Goal: Check status: Check status

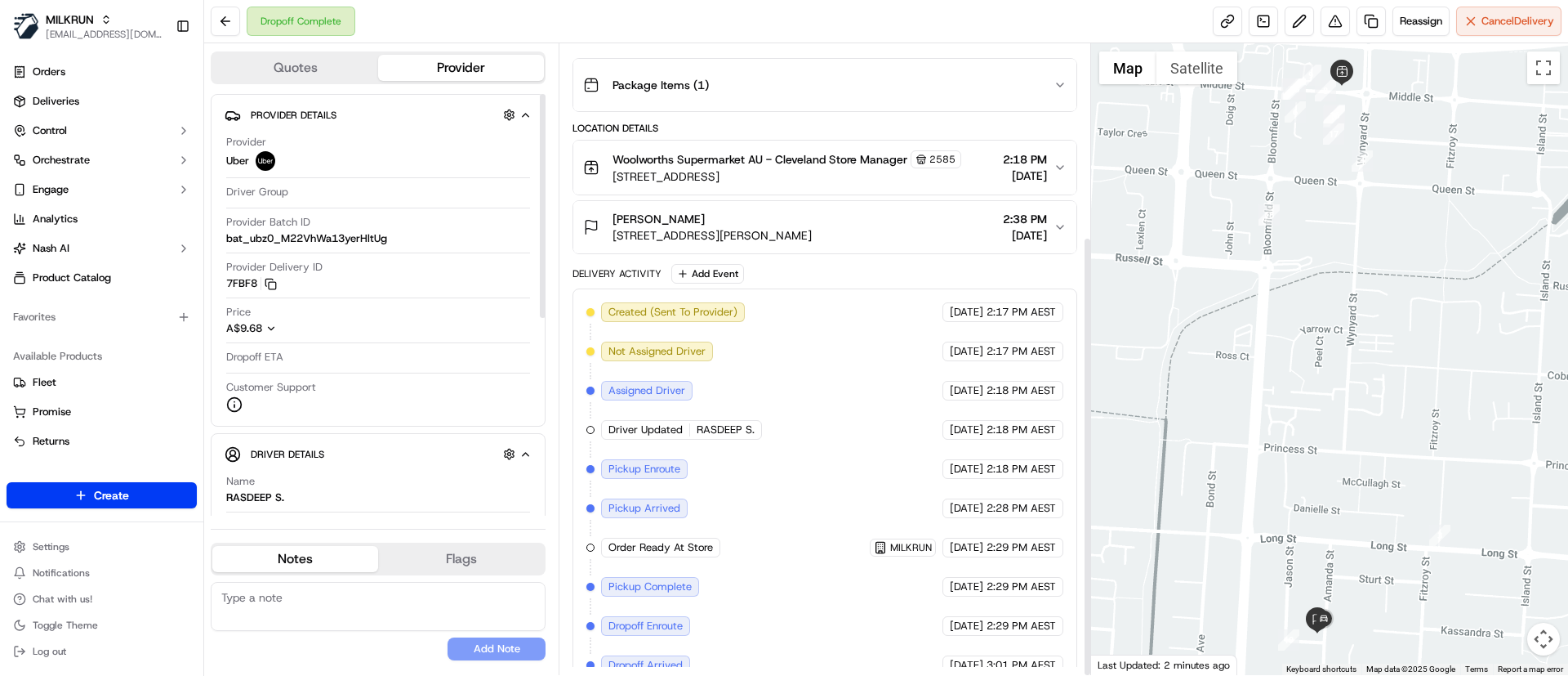
scroll to position [275, 0]
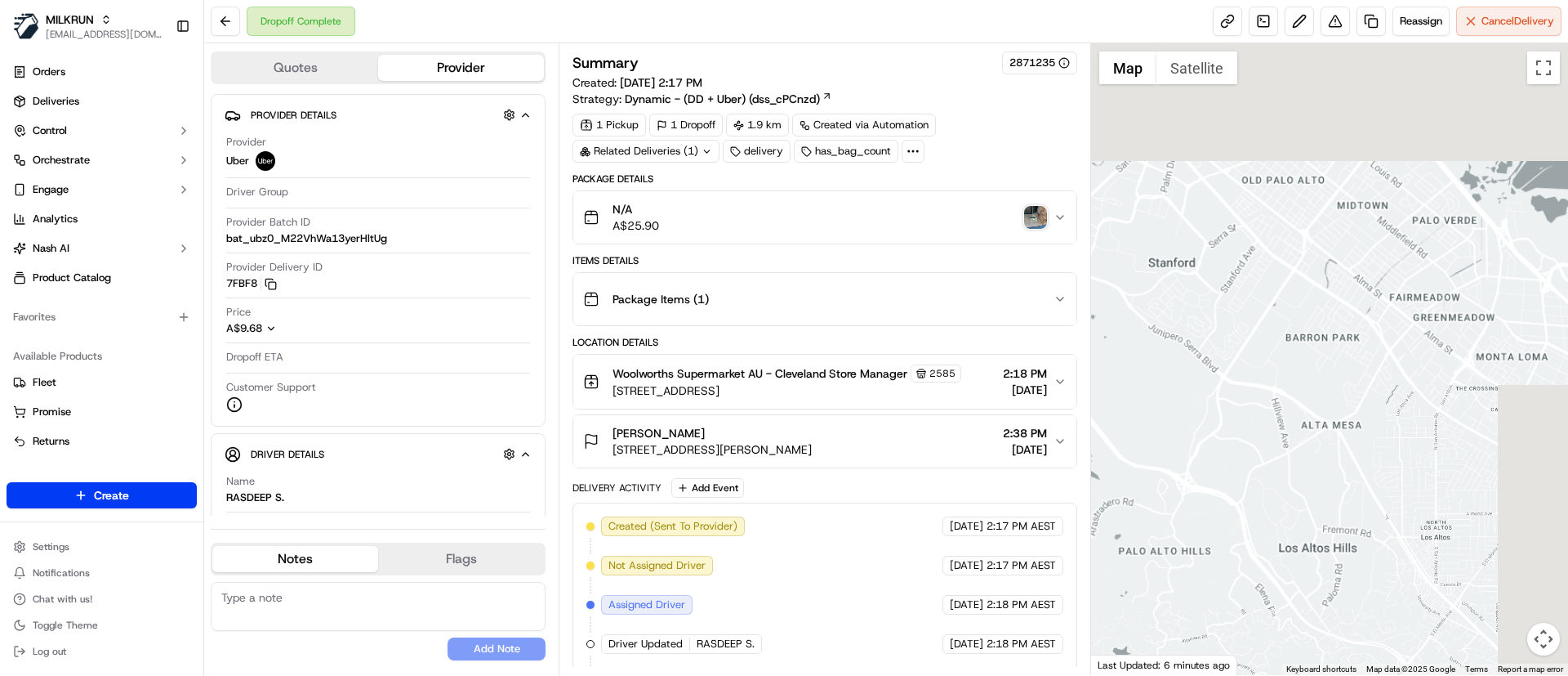
scroll to position [275, 0]
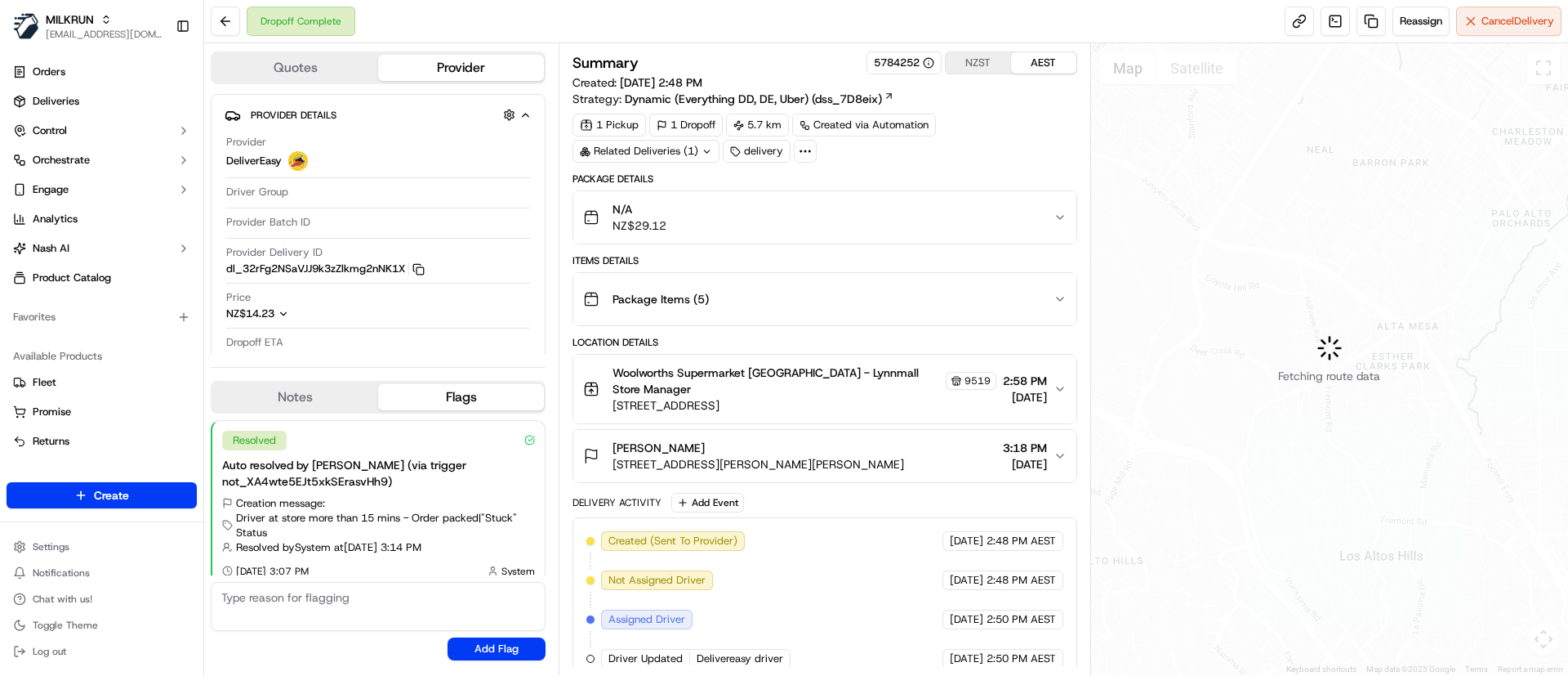
scroll to position [13, 0]
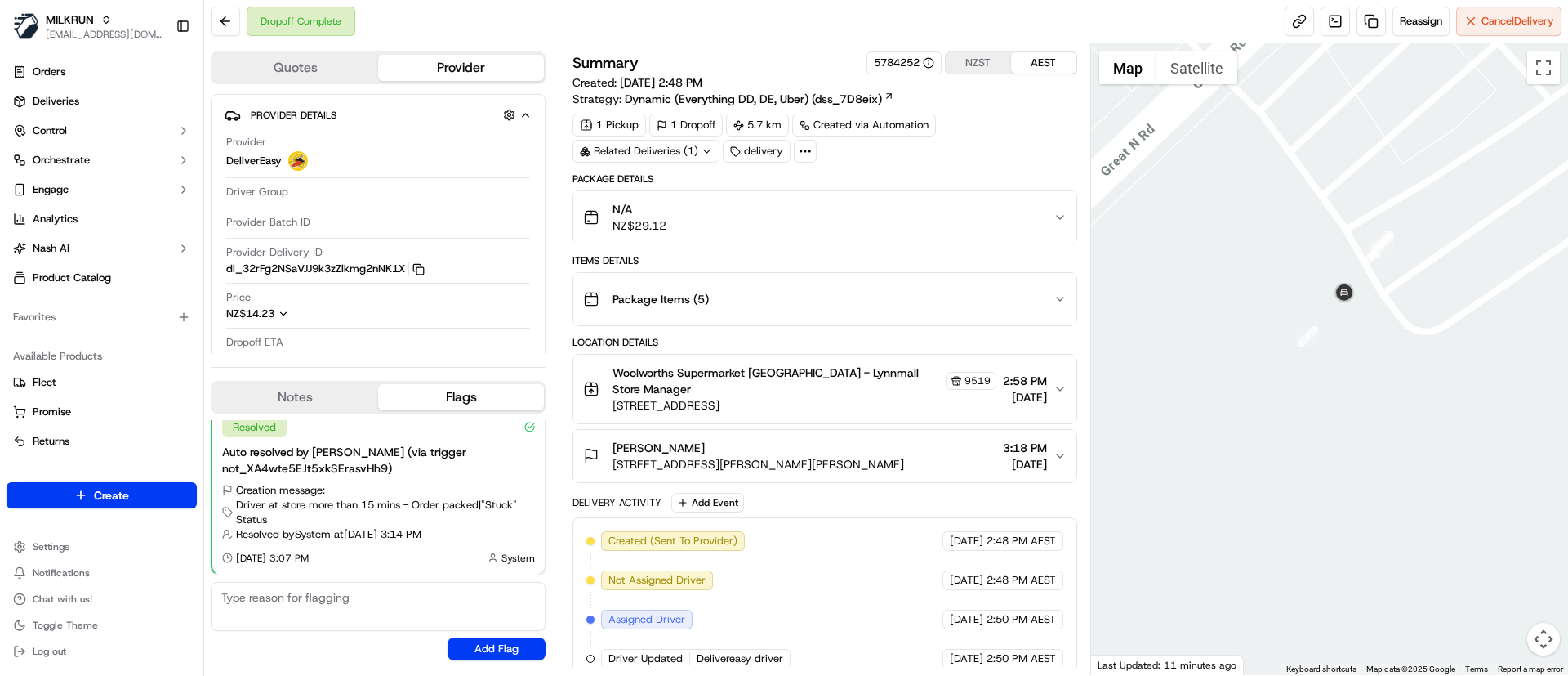
drag, startPoint x: 1404, startPoint y: 153, endPoint x: 1435, endPoint y: 254, distance: 105.7
click at [1435, 254] on div at bounding box center [1329, 359] width 477 height 631
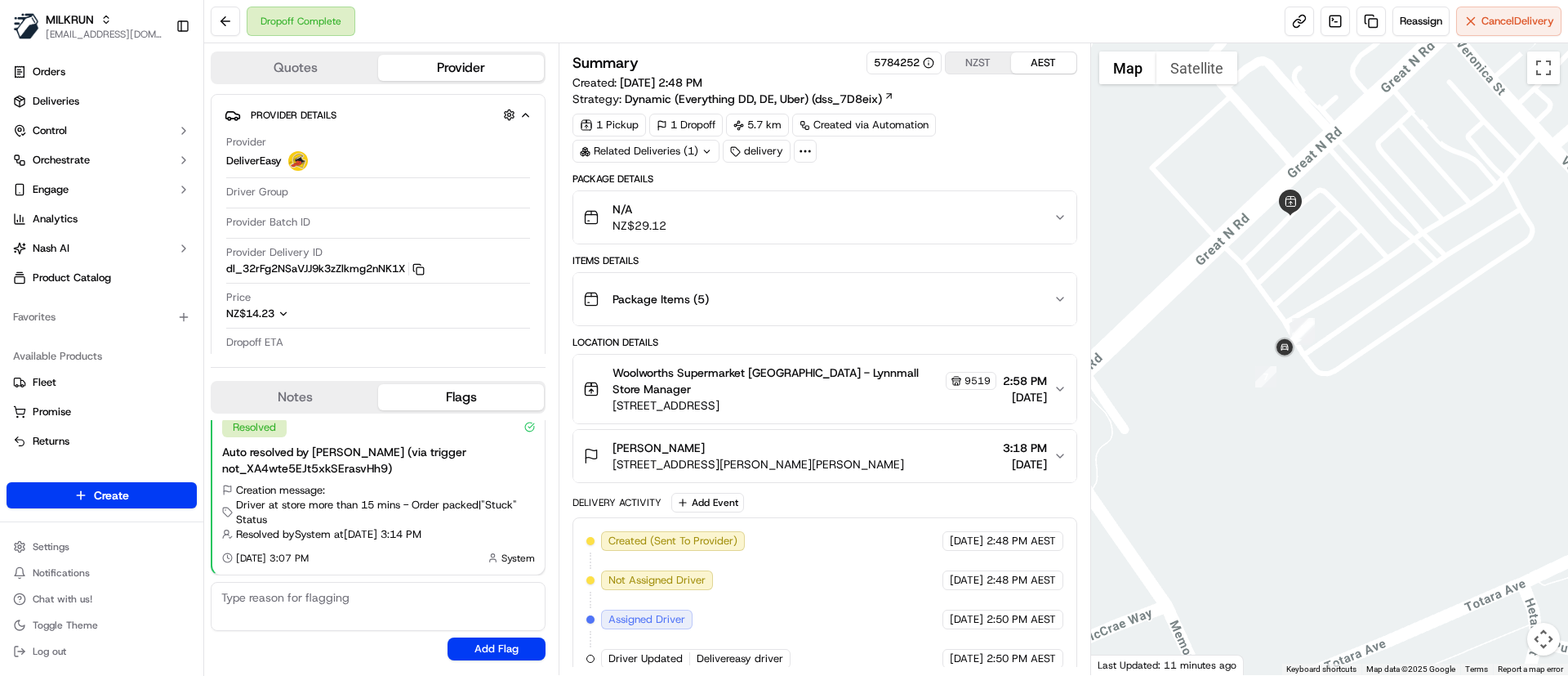
drag, startPoint x: 1367, startPoint y: 245, endPoint x: 1263, endPoint y: 327, distance: 132.4
click at [1263, 327] on div at bounding box center [1329, 359] width 477 height 631
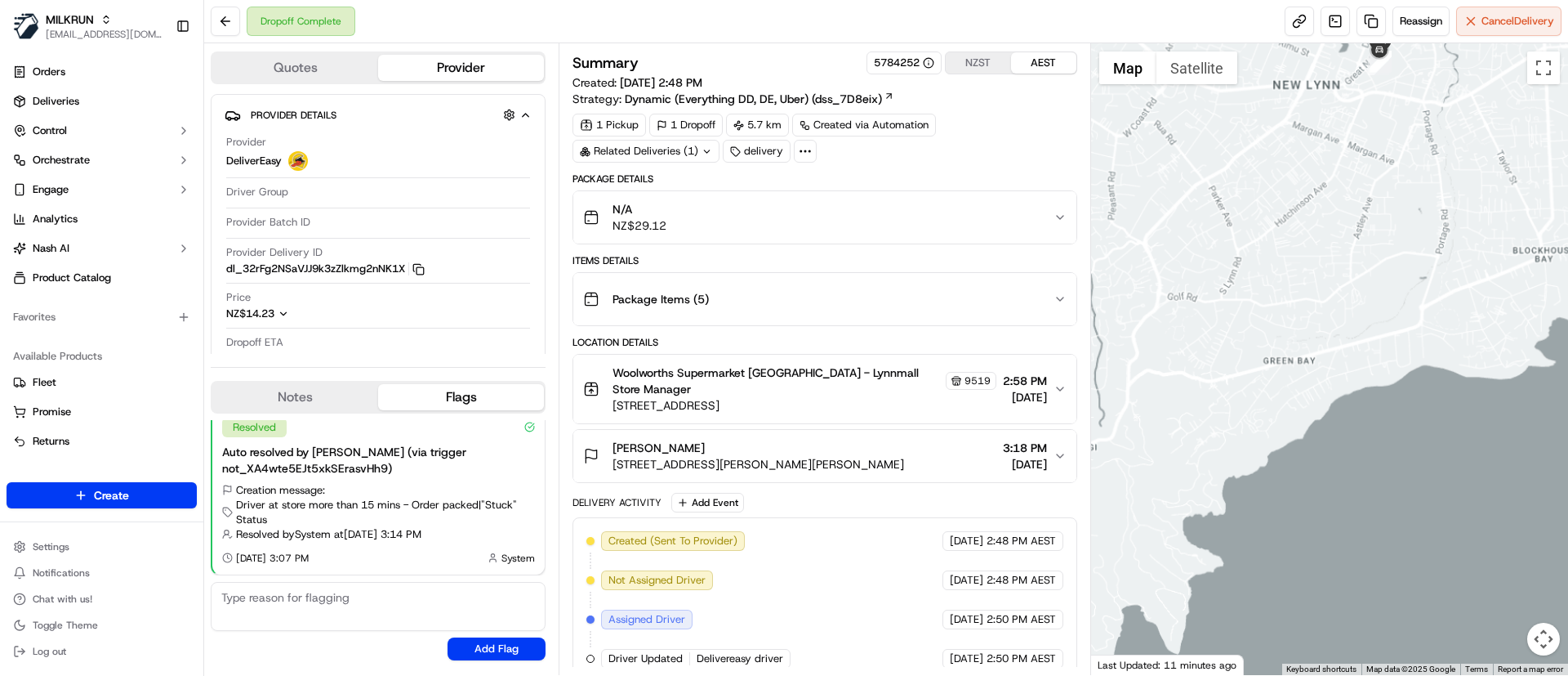
drag, startPoint x: 1370, startPoint y: 300, endPoint x: 1347, endPoint y: 112, distance: 189.4
click at [1347, 112] on div at bounding box center [1329, 359] width 477 height 631
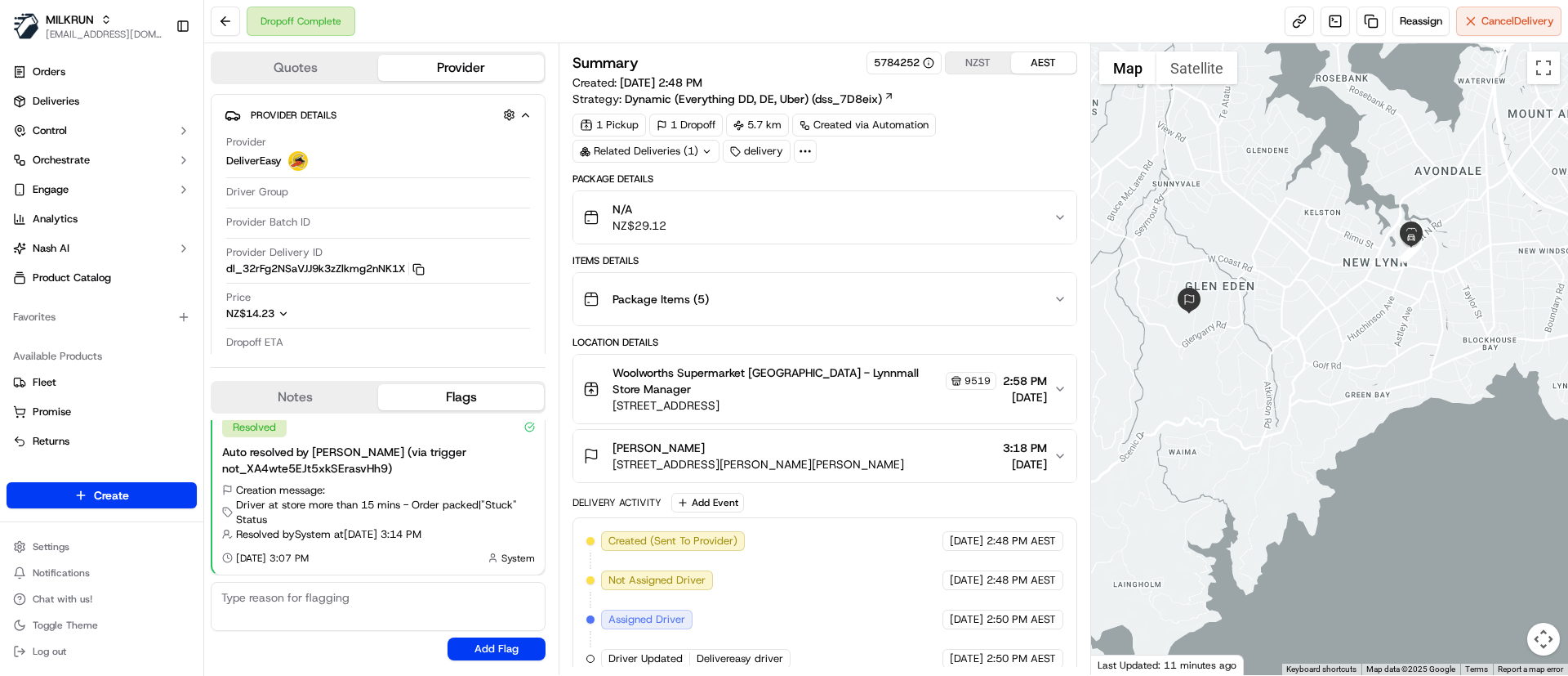
drag, startPoint x: 1361, startPoint y: 214, endPoint x: 1374, endPoint y: 330, distance: 116.7
click at [1374, 330] on div at bounding box center [1329, 359] width 477 height 631
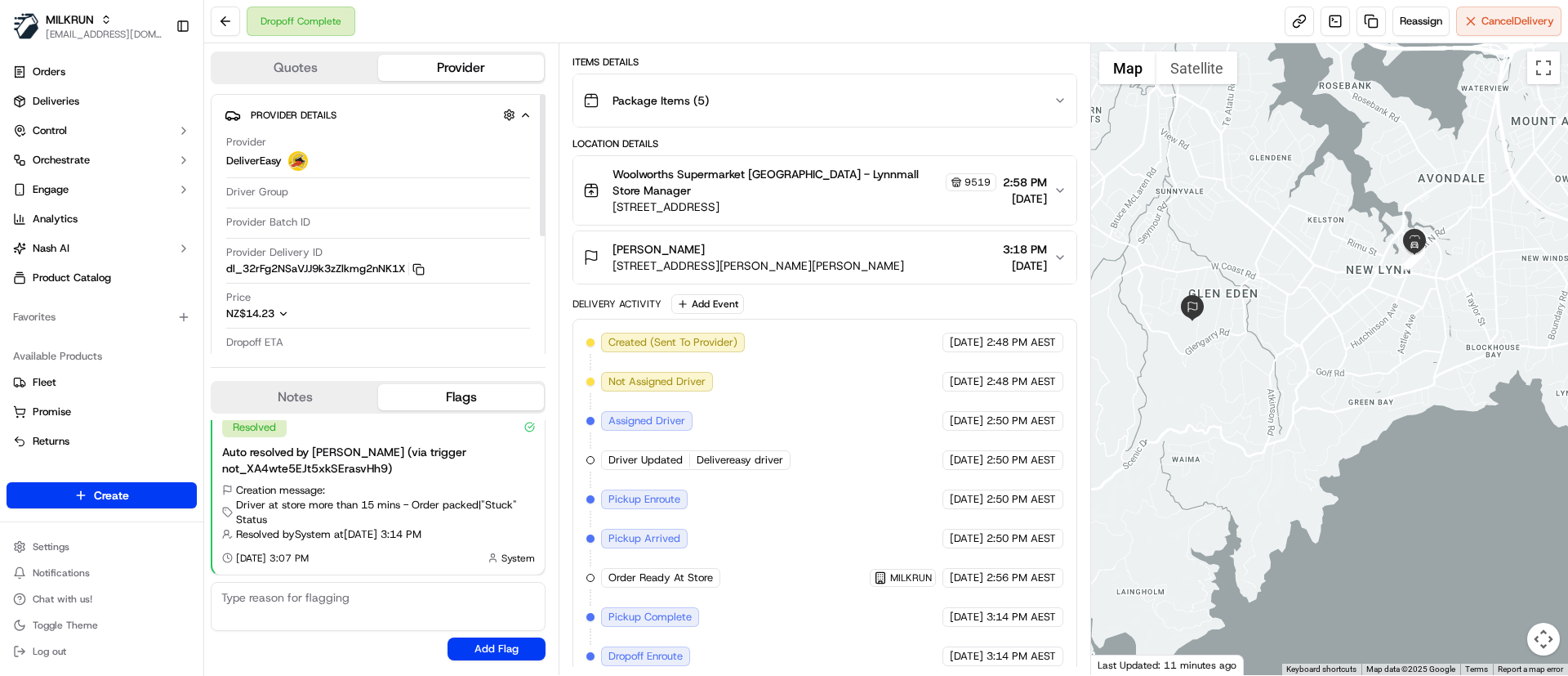
scroll to position [275, 0]
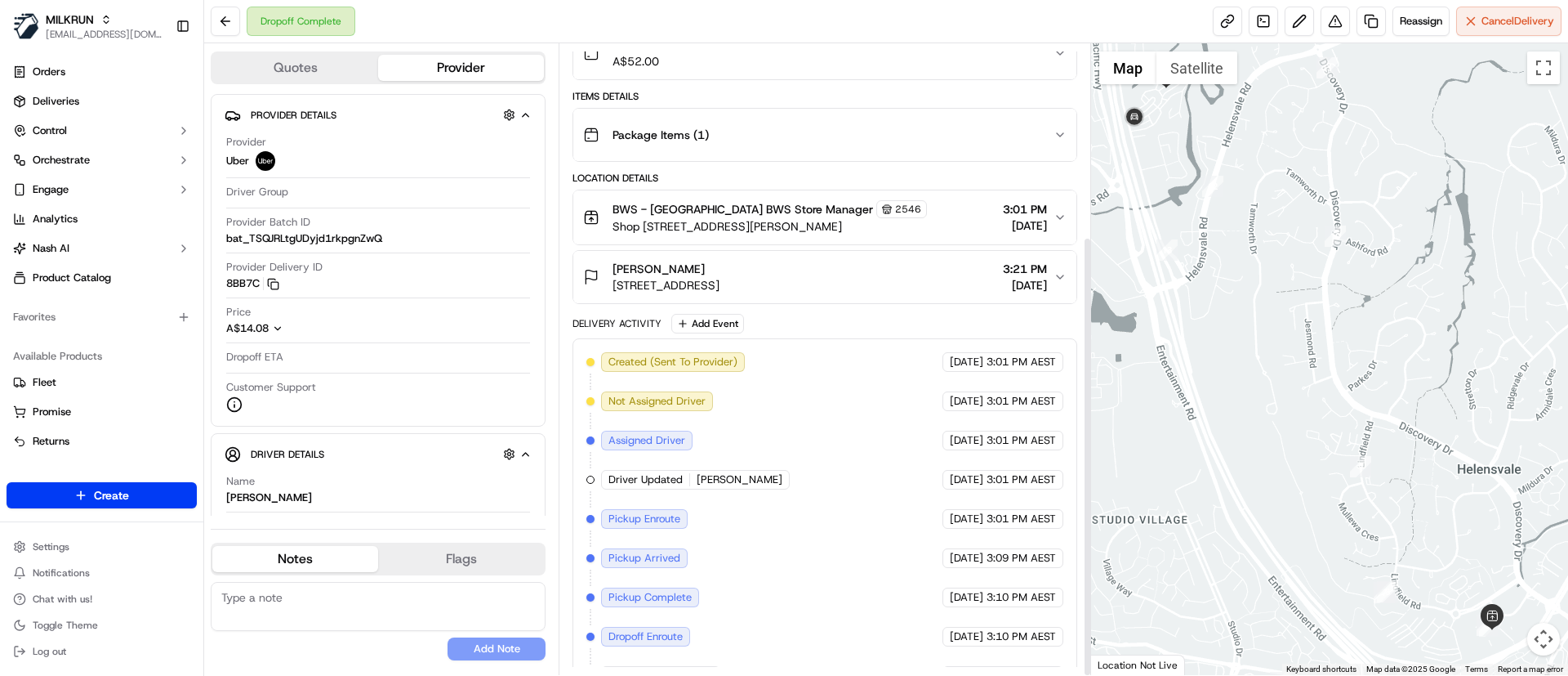
scroll to position [275, 0]
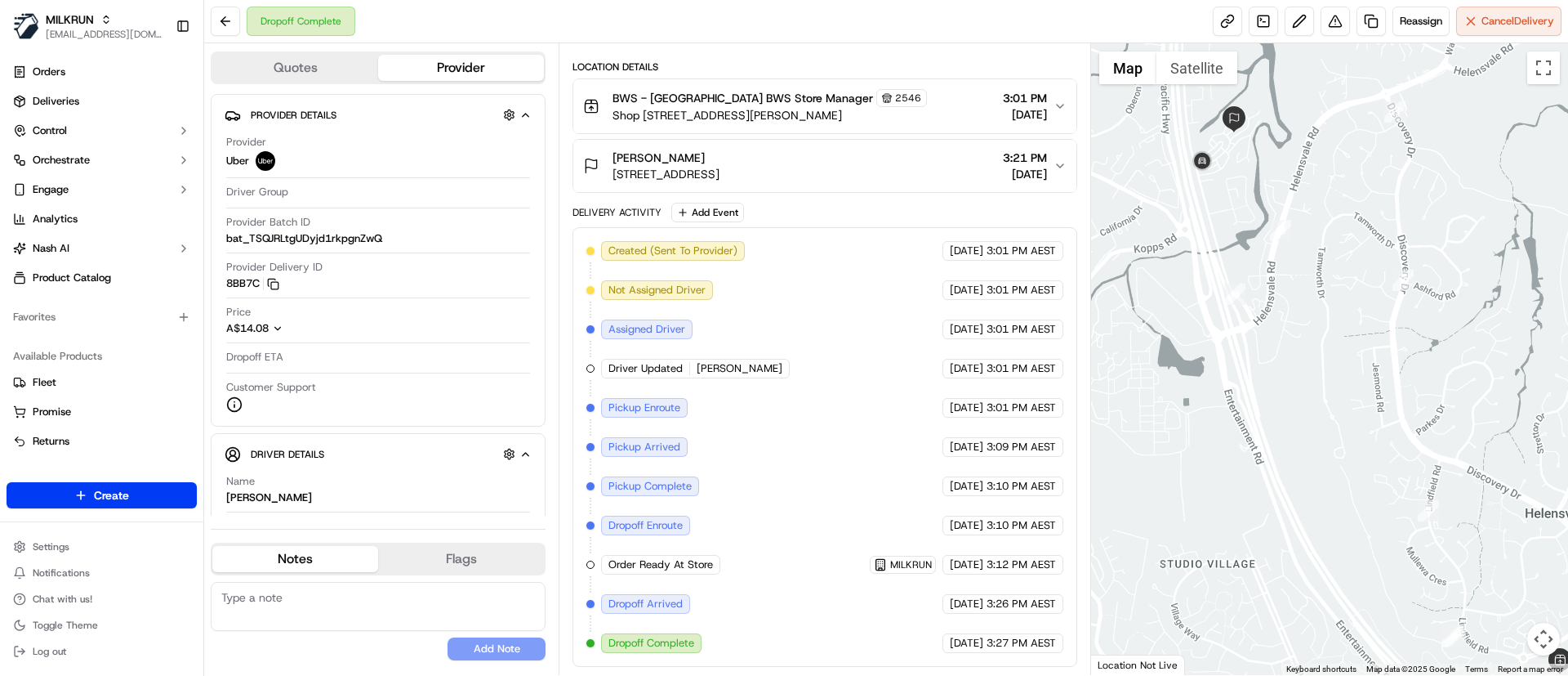
drag, startPoint x: 1280, startPoint y: 221, endPoint x: 1371, endPoint y: 303, distance: 122.5
click at [1371, 303] on div at bounding box center [1329, 359] width 477 height 631
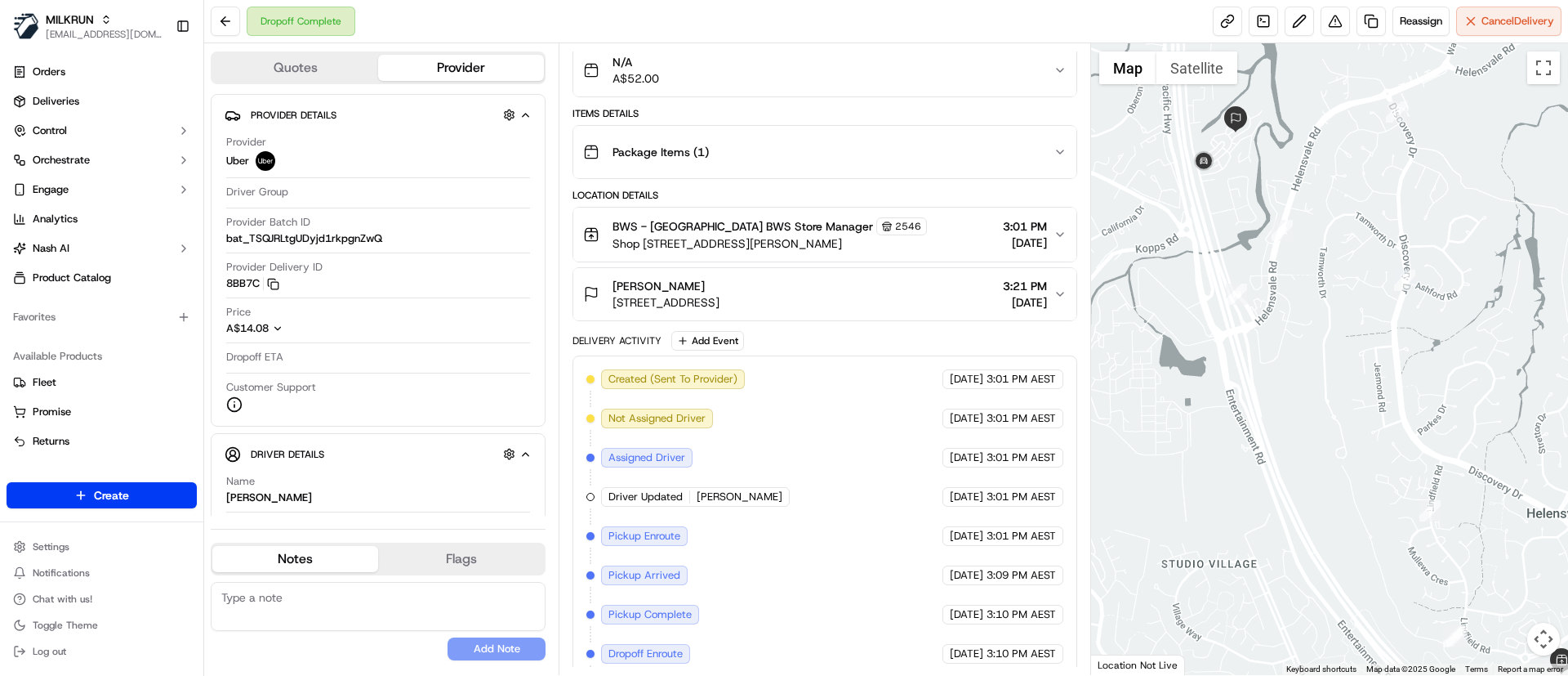
scroll to position [0, 0]
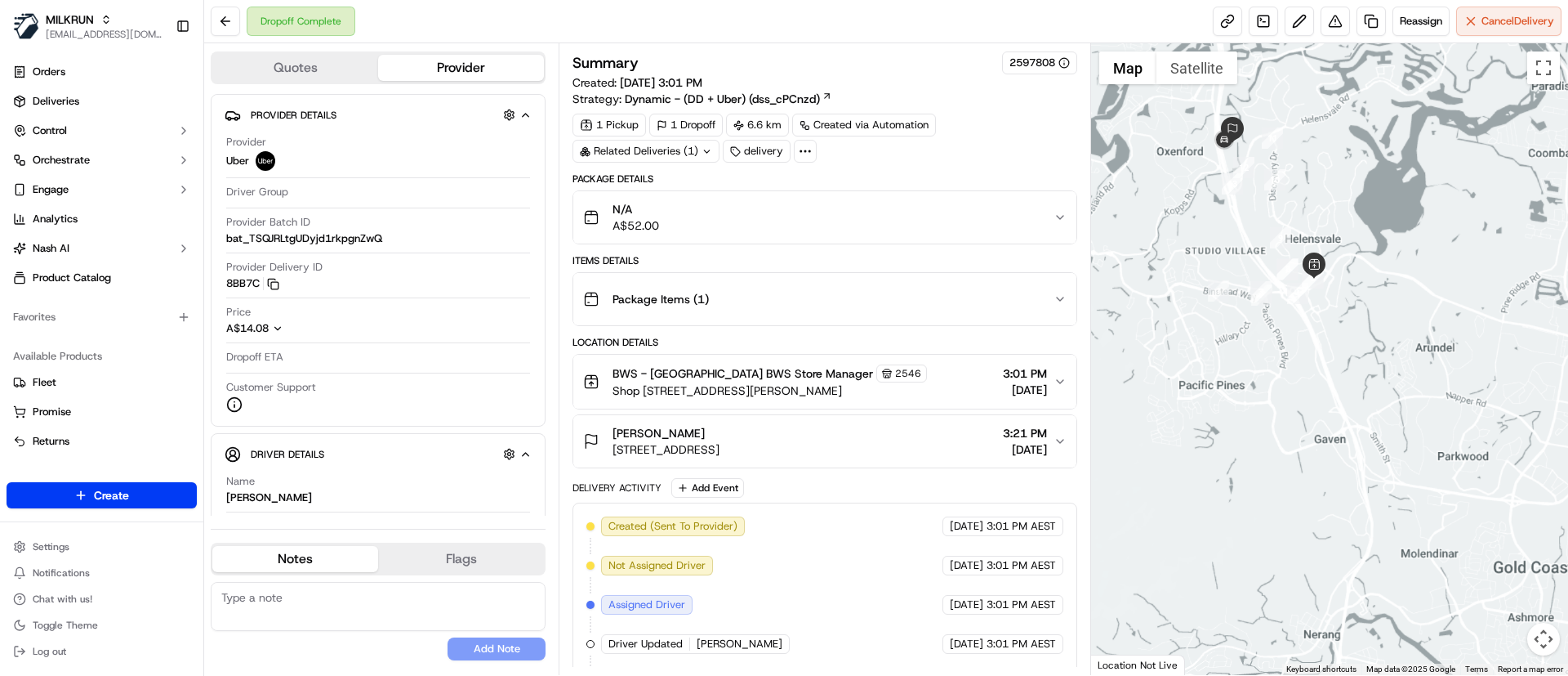
click at [720, 426] on div "Simon Shaw" at bounding box center [666, 433] width 107 height 17
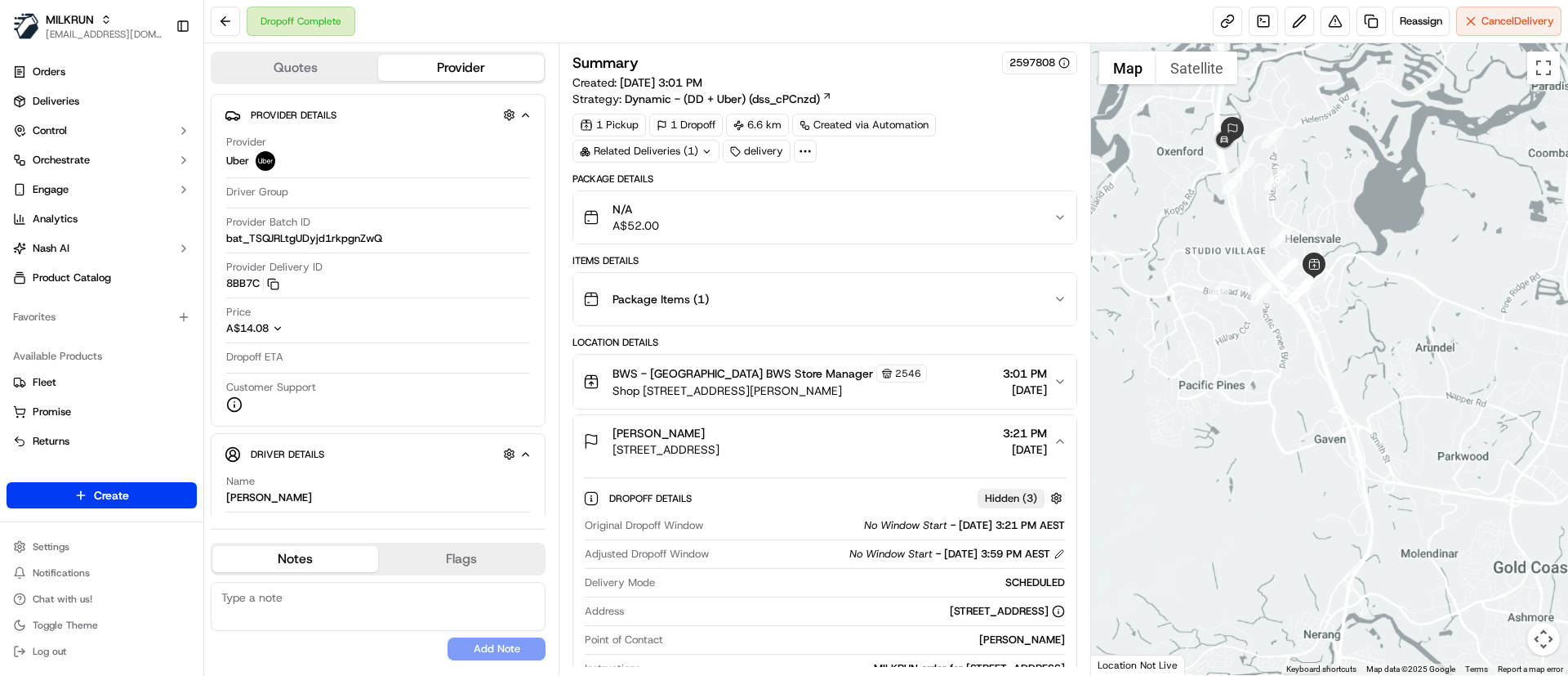
scroll to position [122, 0]
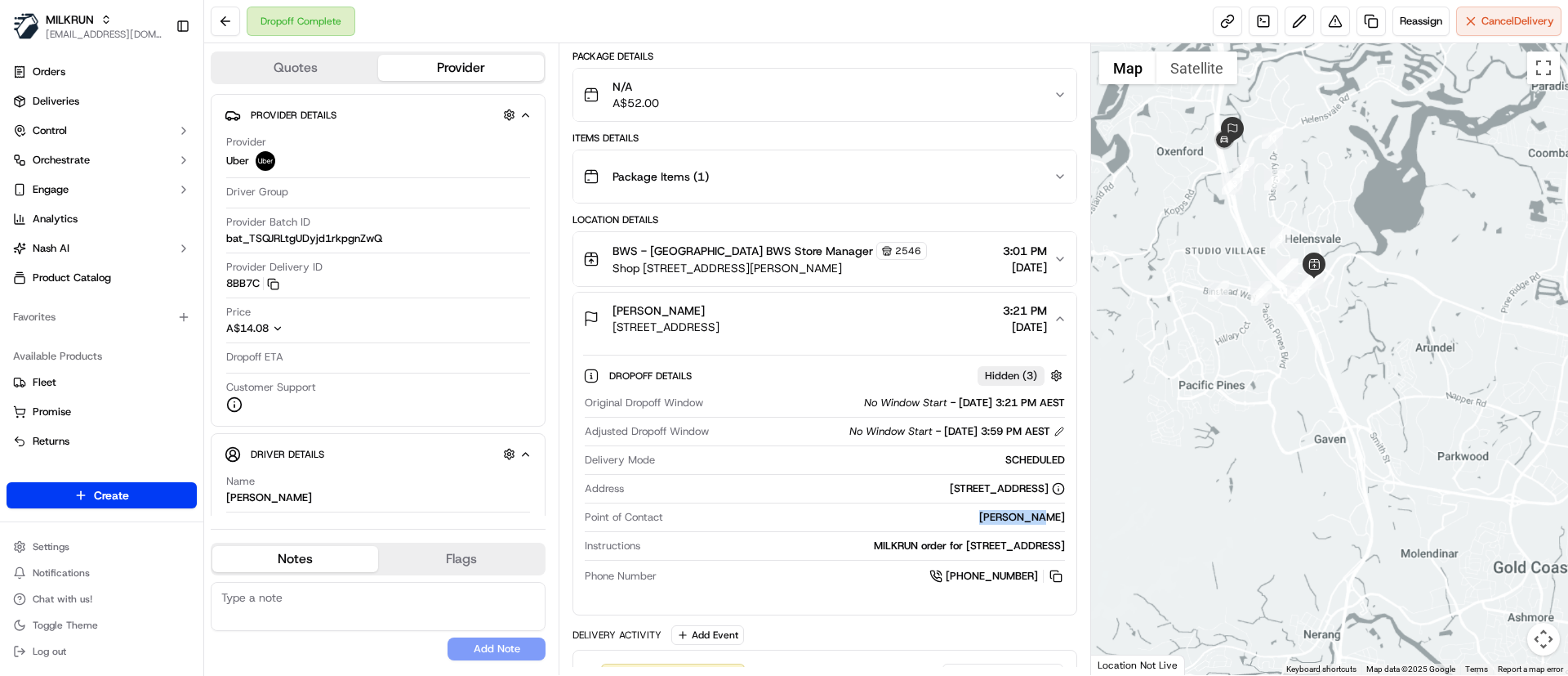
drag, startPoint x: 998, startPoint y: 512, endPoint x: 1065, endPoint y: 521, distance: 67.6
click at [1065, 521] on div "Original Dropoff Window No Window Start - 18/09/2025 3:21 PM AEST Adjusted Drop…" at bounding box center [824, 489] width 482 height 202
copy div "Simon Shaw"
click at [87, 106] on link "Deliveries" at bounding box center [102, 101] width 190 height 26
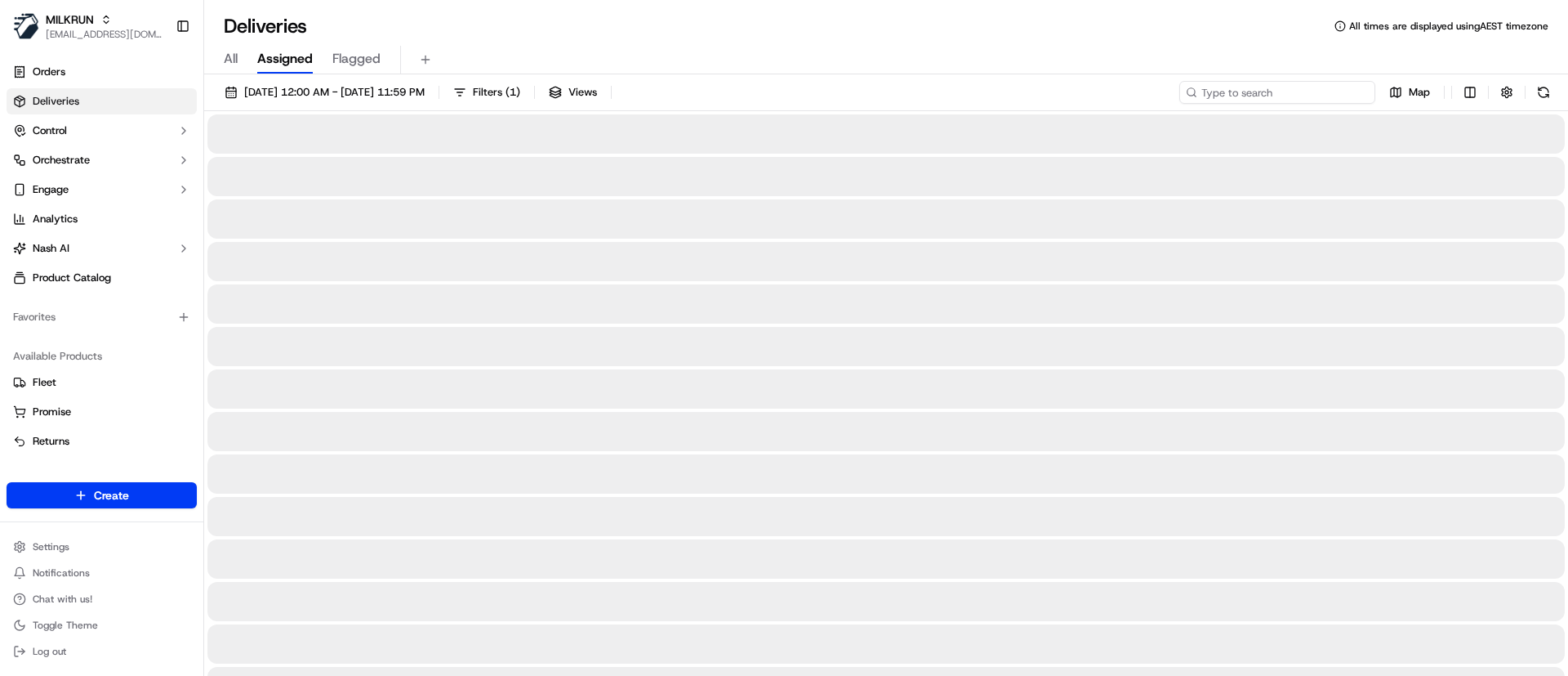
click at [1269, 82] on input at bounding box center [1277, 92] width 196 height 22
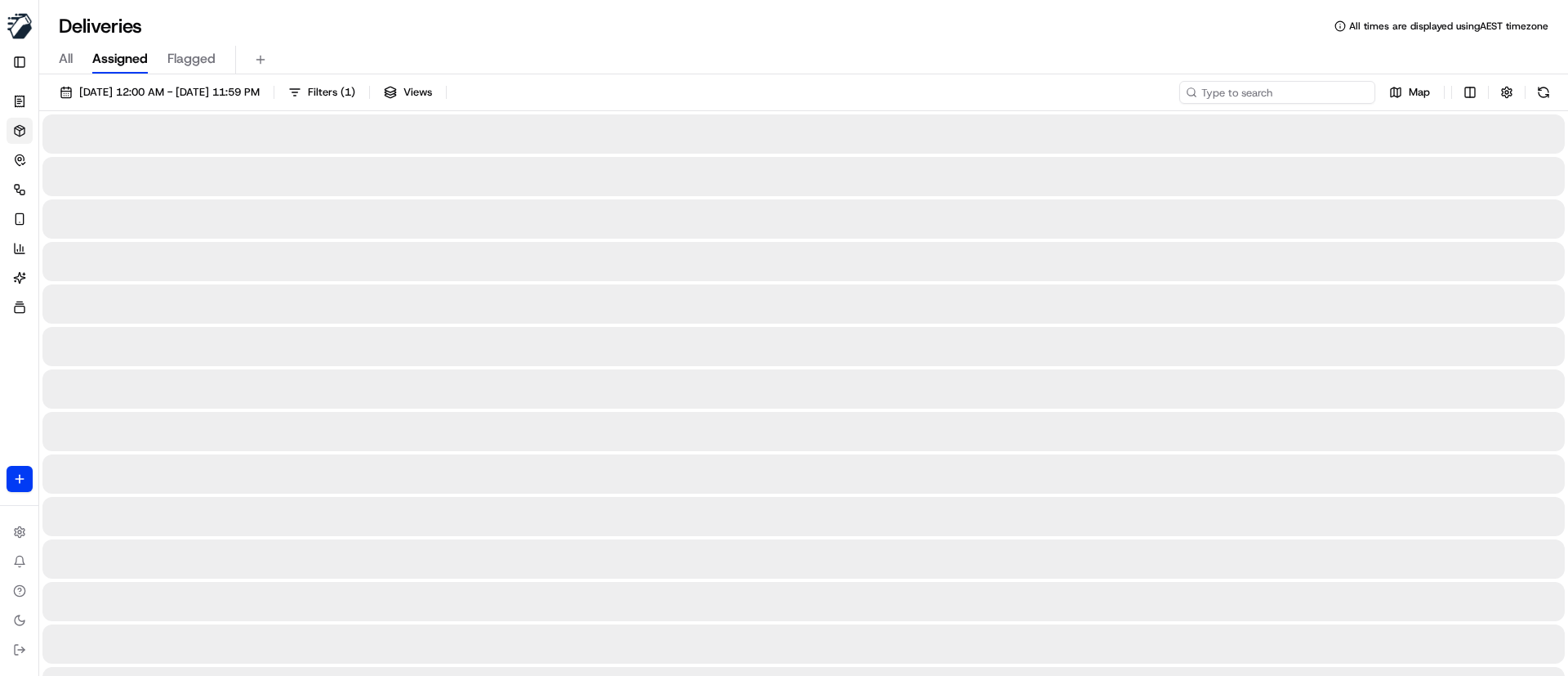
paste input "Simon Shaw"
type input "Simon Shaw"
click at [1546, 98] on button at bounding box center [1543, 92] width 22 height 22
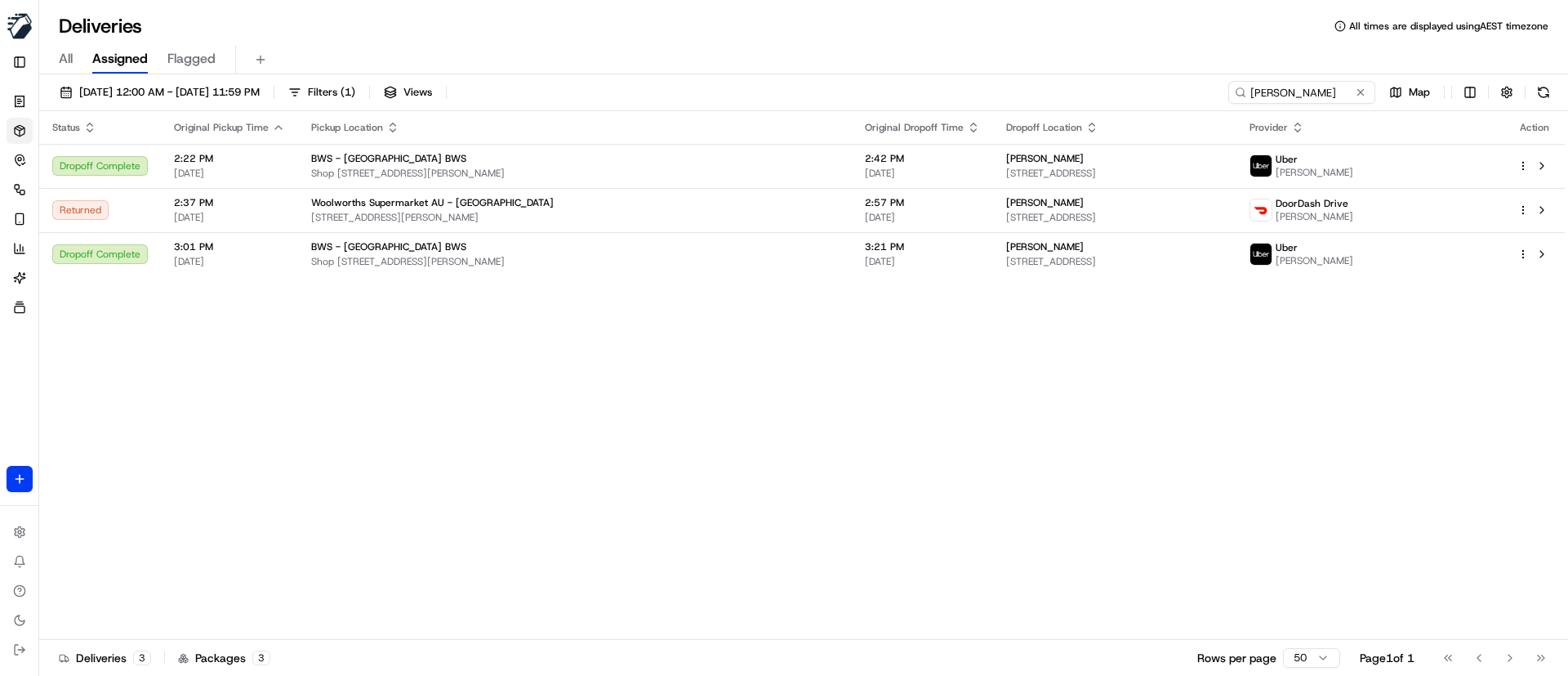
click at [860, 465] on div "Status Original Pickup Time Pickup Location Original Dropoff Time Dropoff Locat…" at bounding box center [802, 375] width 1525 height 528
click at [545, 202] on div "Woolworths Supermarket AU - Helensvale" at bounding box center [575, 202] width 527 height 13
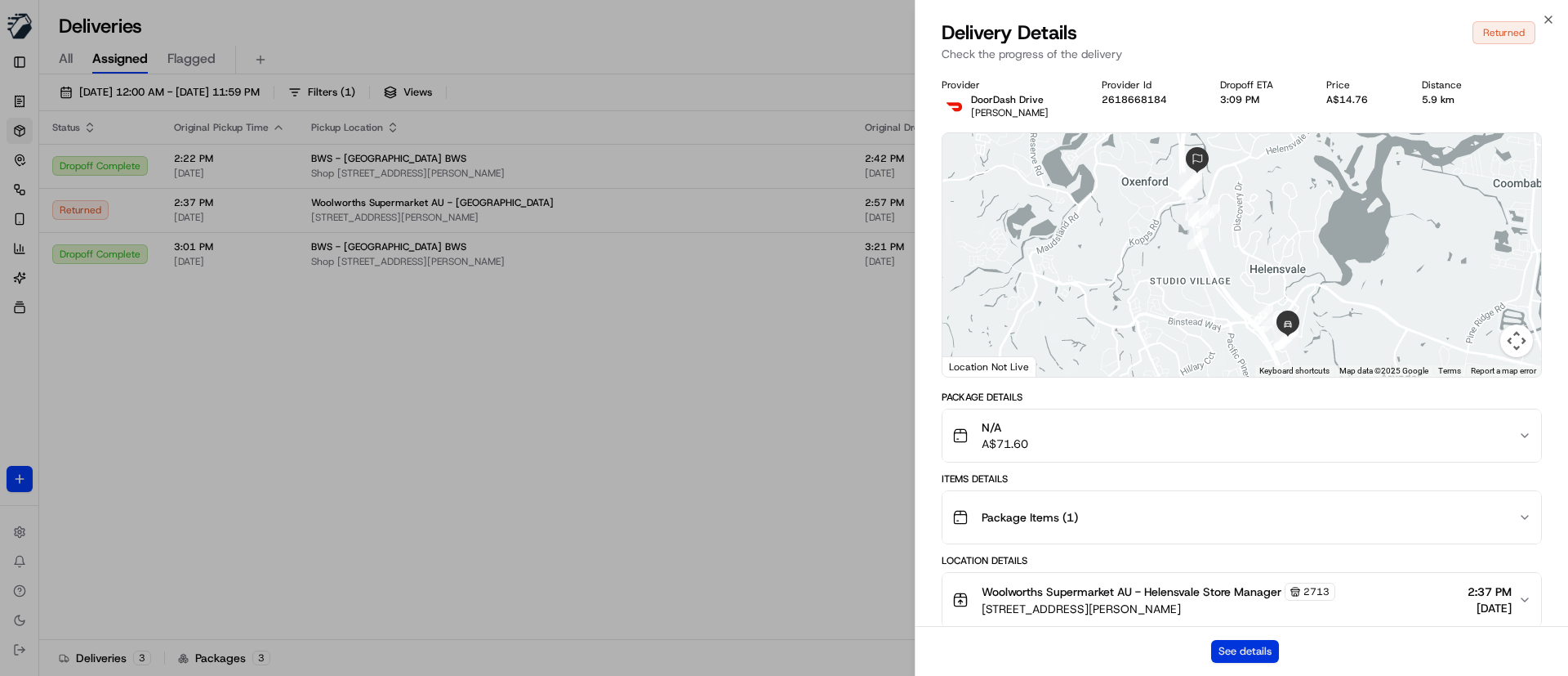
click at [1244, 651] on button "See details" at bounding box center [1244, 651] width 67 height 22
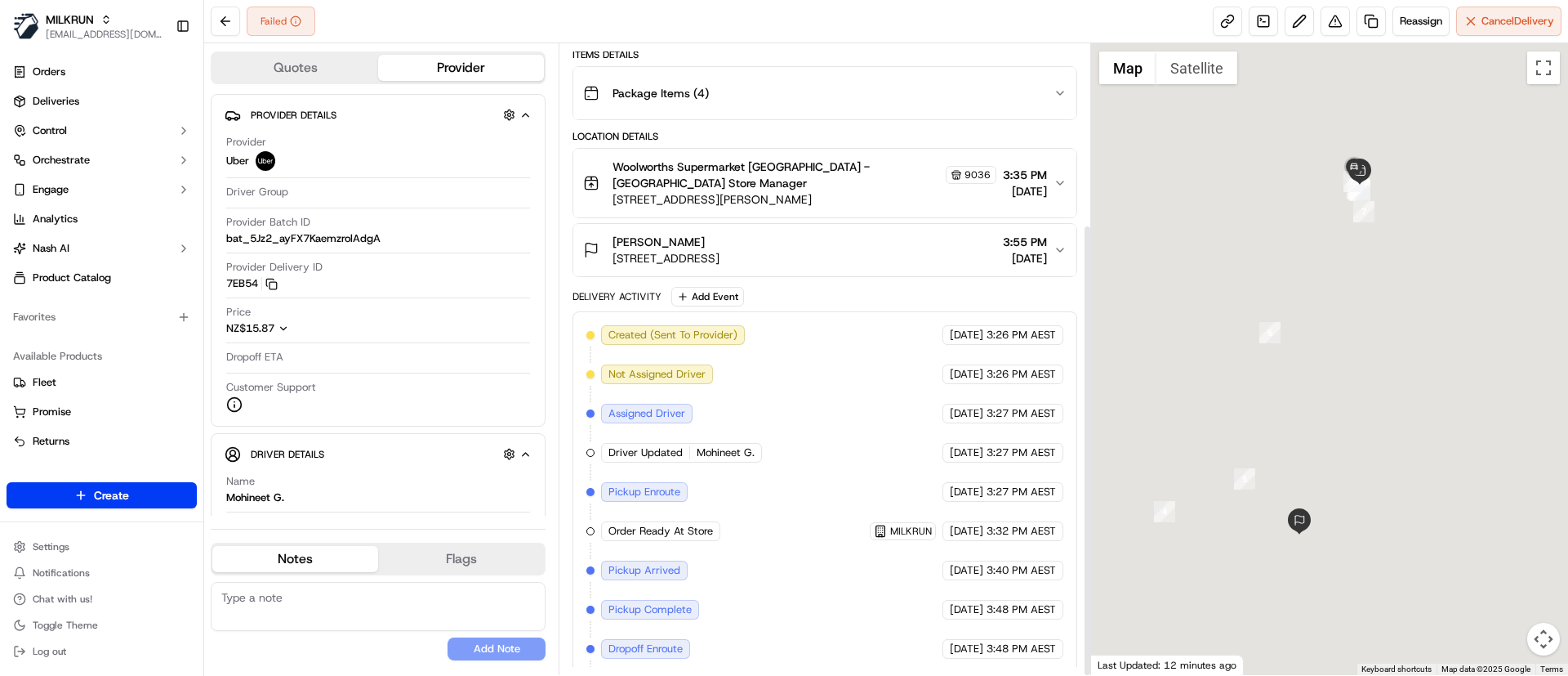
scroll to position [251, 0]
